Goal: Information Seeking & Learning: Learn about a topic

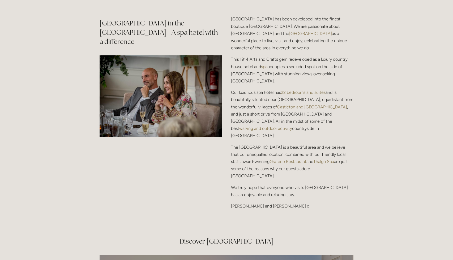
scroll to position [689, 0]
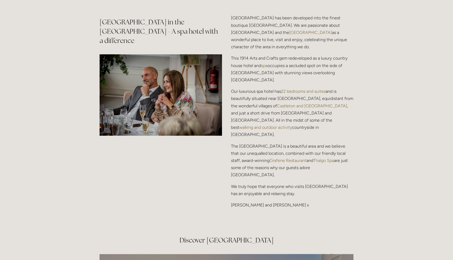
click at [319, 158] on link "Thalgo Spa" at bounding box center [323, 160] width 21 height 5
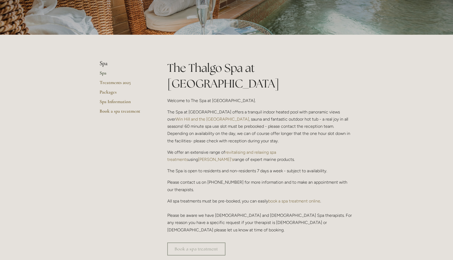
scroll to position [49, 0]
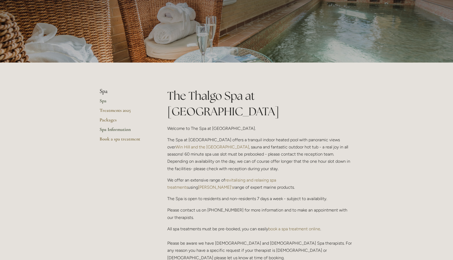
click at [122, 129] on link "Spa Information" at bounding box center [125, 132] width 51 height 10
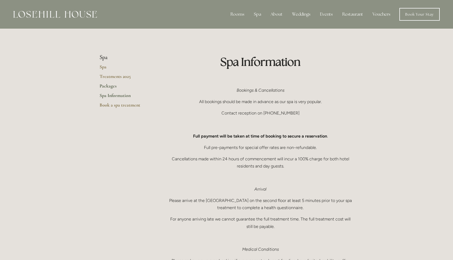
click at [109, 85] on link "Packages" at bounding box center [125, 88] width 51 height 10
